Goal: Task Accomplishment & Management: Use online tool/utility

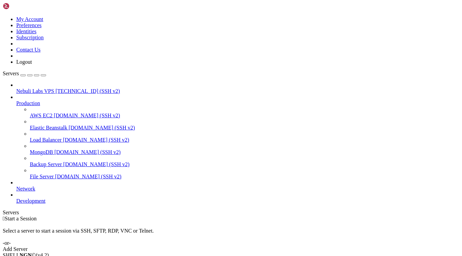
click at [262, 246] on div "Add Server" at bounding box center [231, 249] width 456 height 6
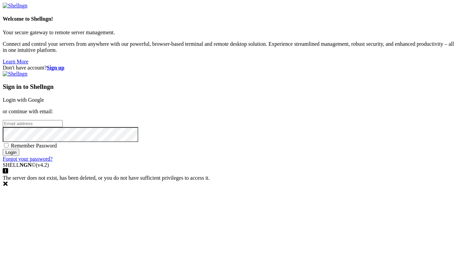
type input "[EMAIL_ADDRESS][DOMAIN_NAME]"
click at [44, 97] on link "Login with Google" at bounding box center [23, 100] width 41 height 6
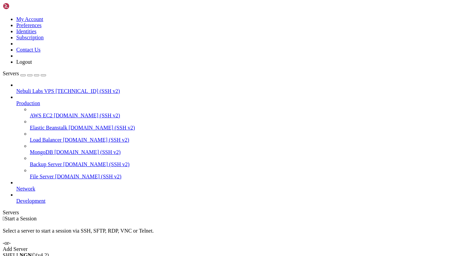
click at [54, 88] on span "Nebuli Labs VPS" at bounding box center [35, 91] width 38 height 6
